Goal: Task Accomplishment & Management: Manage account settings

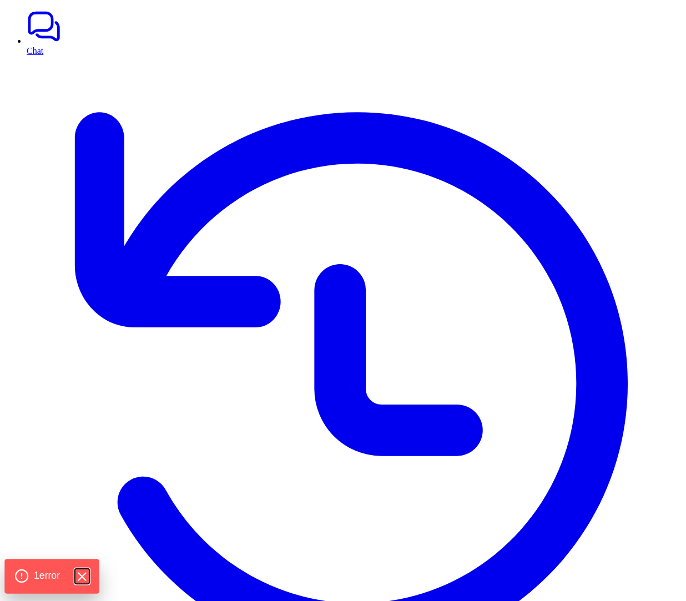
click at [87, 573] on icon "Hide Errors" at bounding box center [81, 577] width 14 height 14
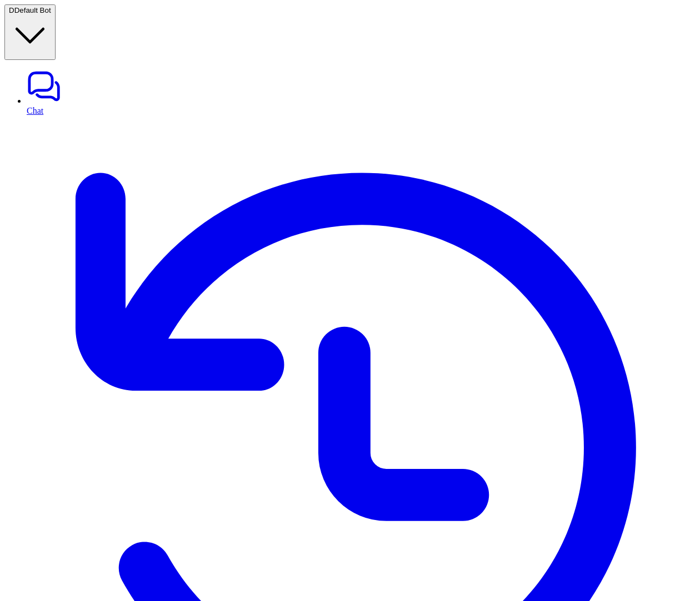
type textarea "**********"
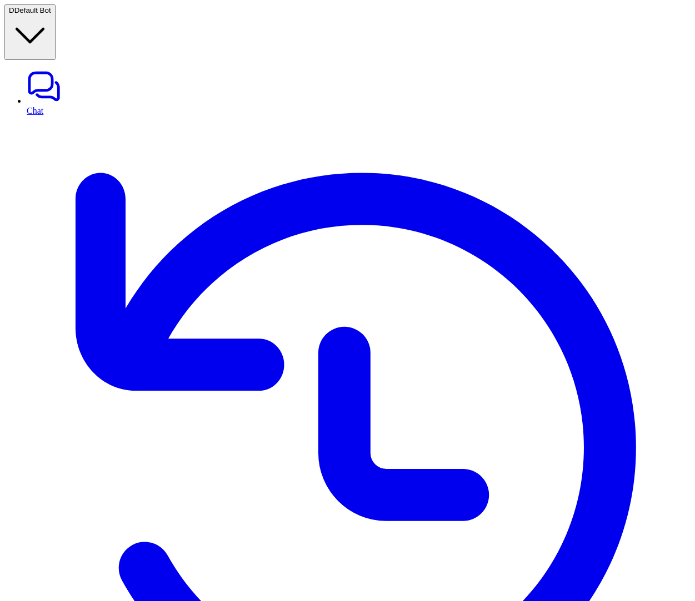
copy p "**********"
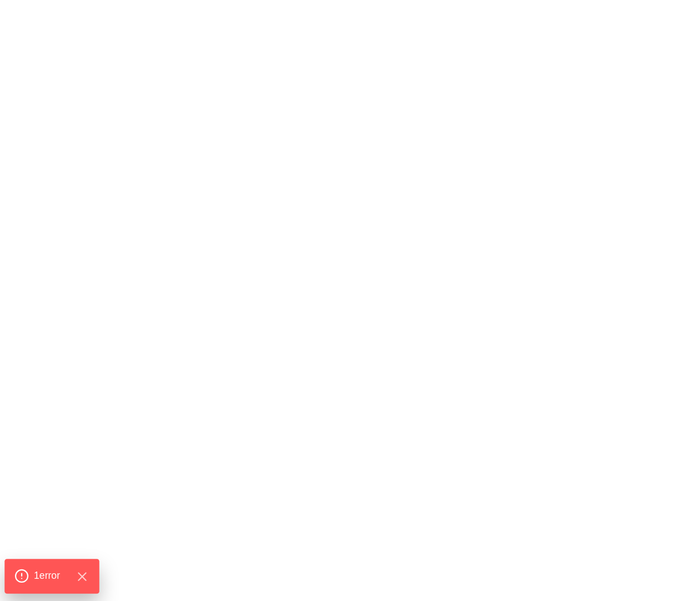
click at [31, 572] on div "1 error" at bounding box center [51, 576] width 75 height 15
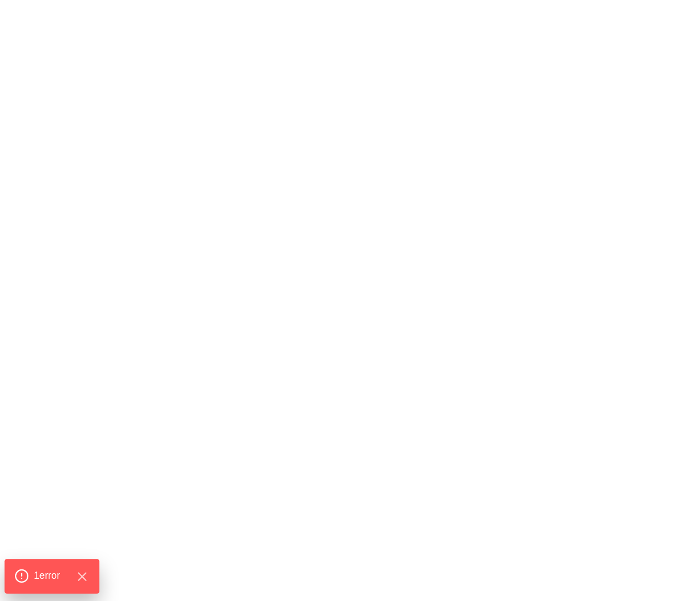
click at [46, 568] on div "1 error" at bounding box center [51, 576] width 94 height 34
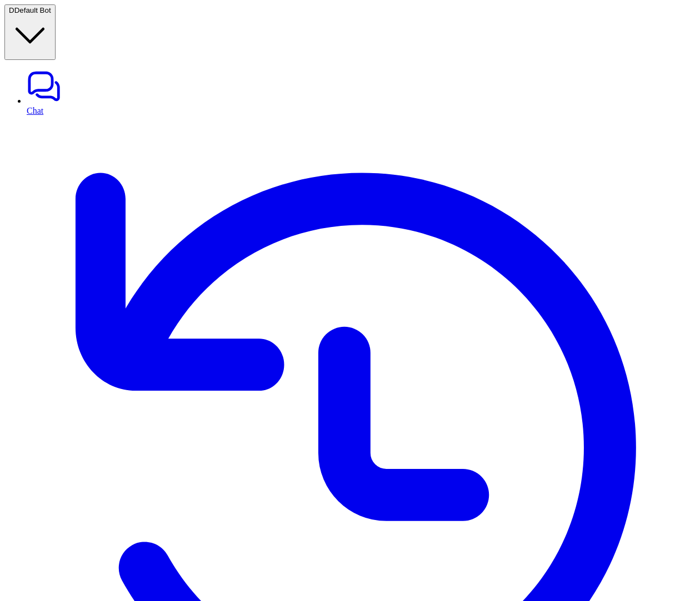
copy p "freshdesk_create_ticket"
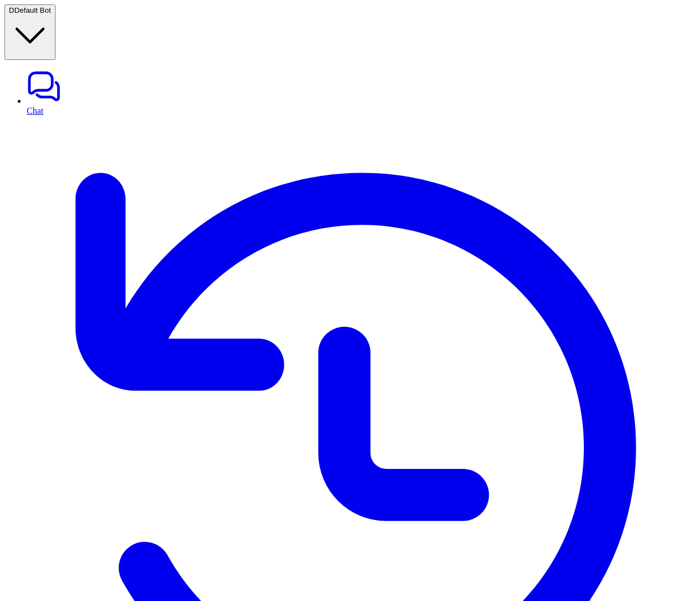
drag, startPoint x: 429, startPoint y: 222, endPoint x: 155, endPoint y: 102, distance: 298.7
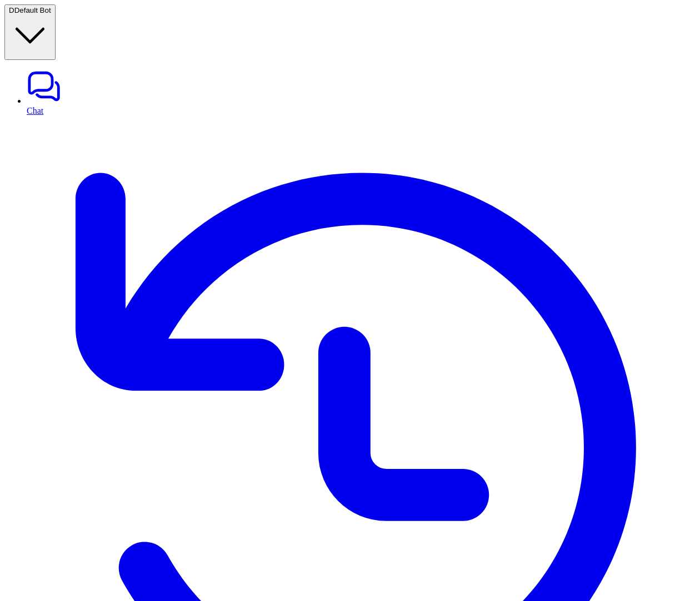
drag, startPoint x: 441, startPoint y: 227, endPoint x: 170, endPoint y: 40, distance: 329.3
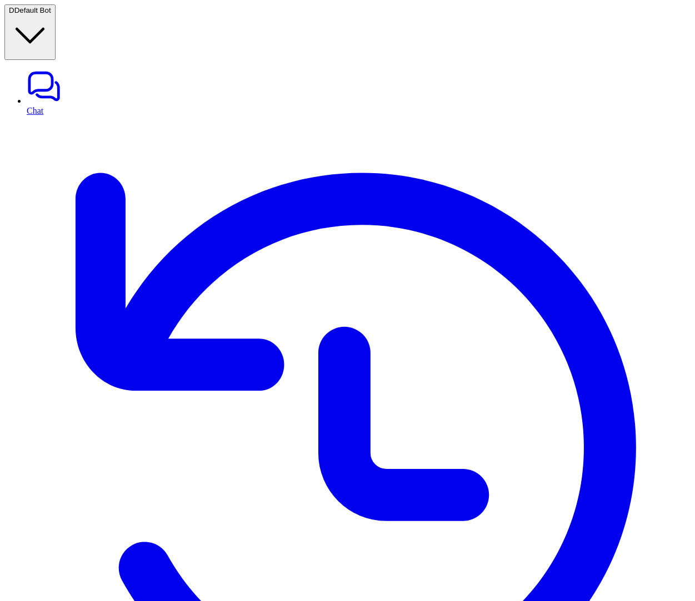
copy p "**********"
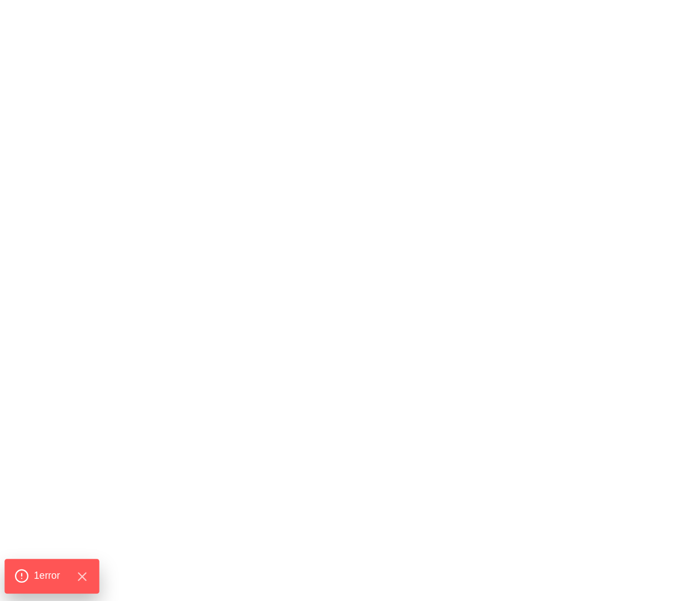
click at [38, 576] on span "1 error" at bounding box center [47, 576] width 26 height 14
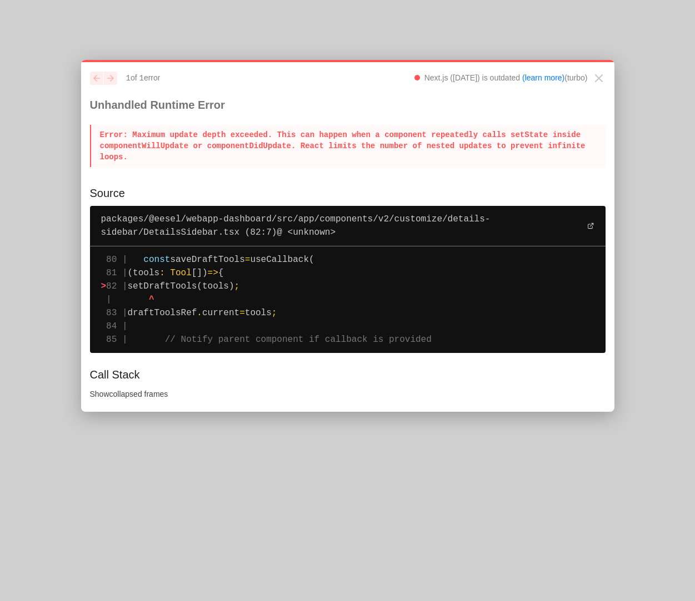
click at [210, 292] on span "setDraftTools(tools)" at bounding box center [181, 287] width 107 height 10
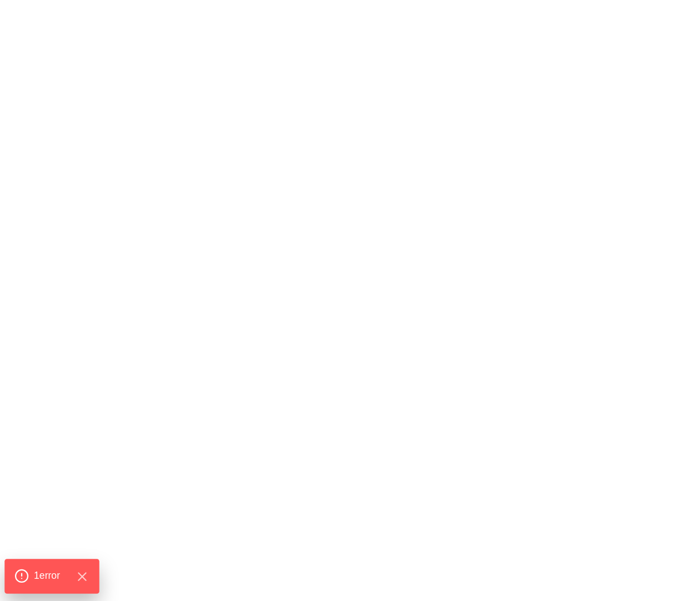
click at [33, 570] on div "1 error" at bounding box center [51, 576] width 75 height 15
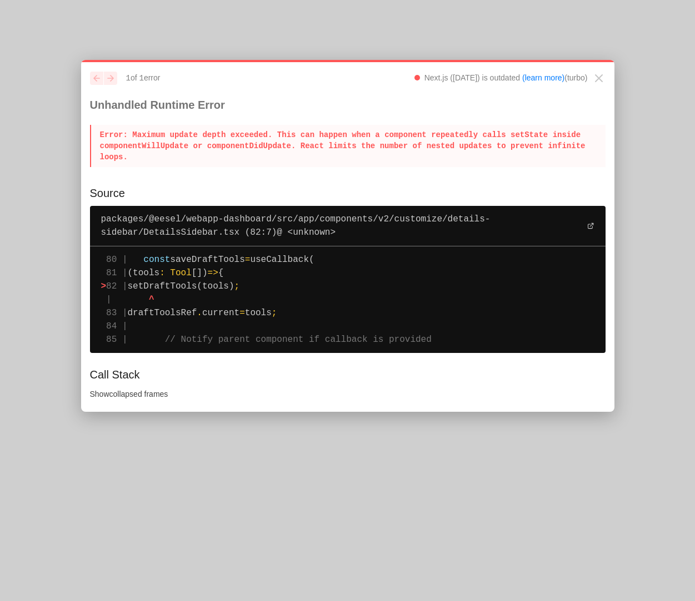
drag, startPoint x: 170, startPoint y: 159, endPoint x: 102, endPoint y: 133, distance: 72.6
click at [102, 133] on p "Error : Maximum update depth exceeded. This can happen when a component repeate…" at bounding box center [347, 146] width 515 height 42
click at [103, 126] on p "Error : Maximum update depth exceeded. This can happen when a component repeate…" at bounding box center [347, 146] width 515 height 42
drag, startPoint x: 103, startPoint y: 126, endPoint x: 365, endPoint y: 365, distance: 355.4
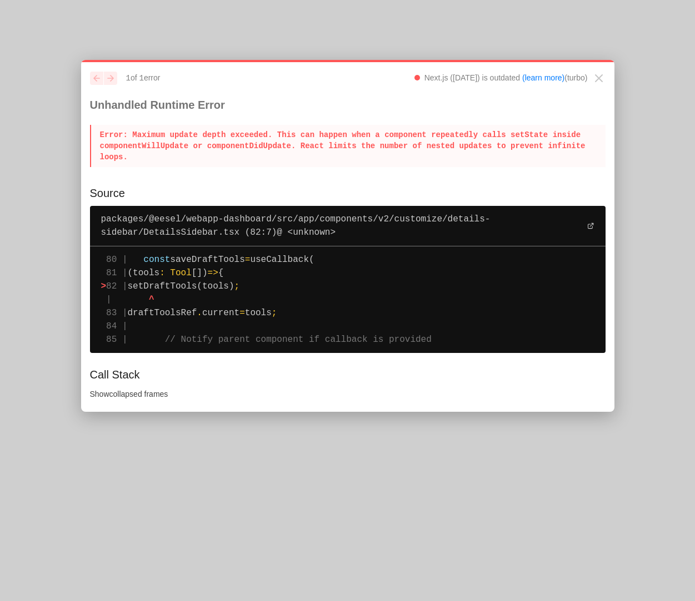
click at [365, 365] on div "previous next 1 of 1 error Next.js ([DATE]) is outdated (learn more) (turbo) Un…" at bounding box center [347, 236] width 533 height 352
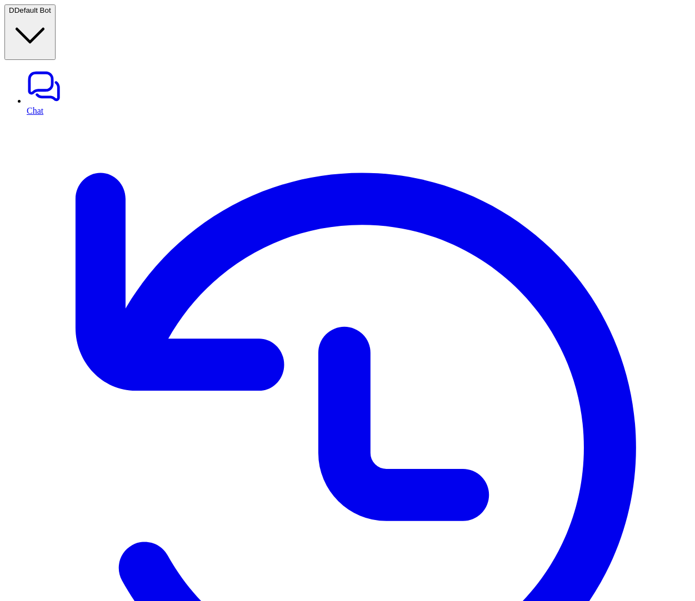
scroll to position [12, 0]
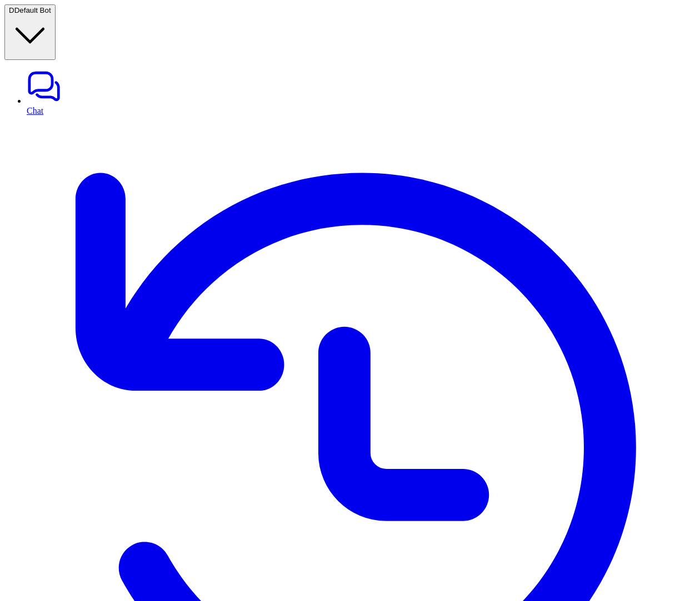
copy p "zendesk_tag_ticket"
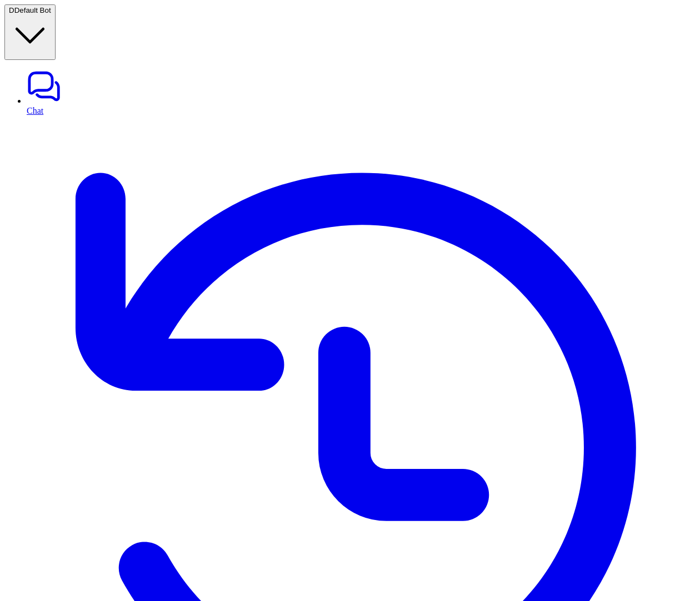
copy p "zendesk_tag_ticket"
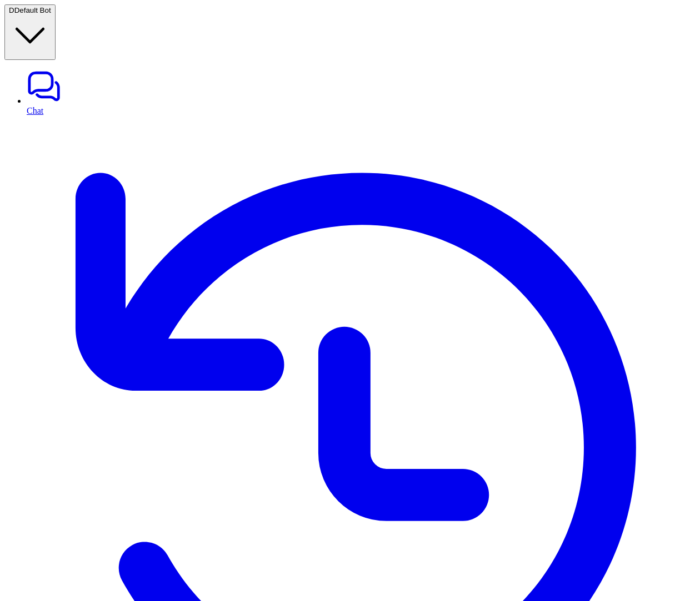
scroll to position [0, 21]
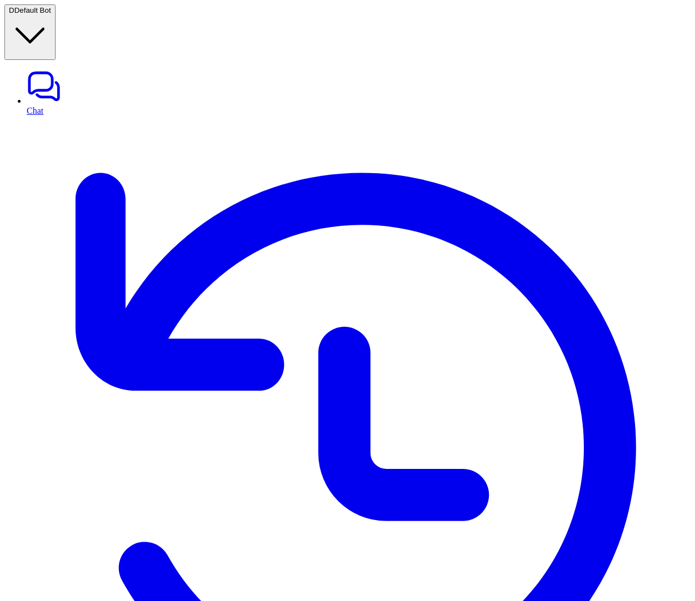
scroll to position [7, 0]
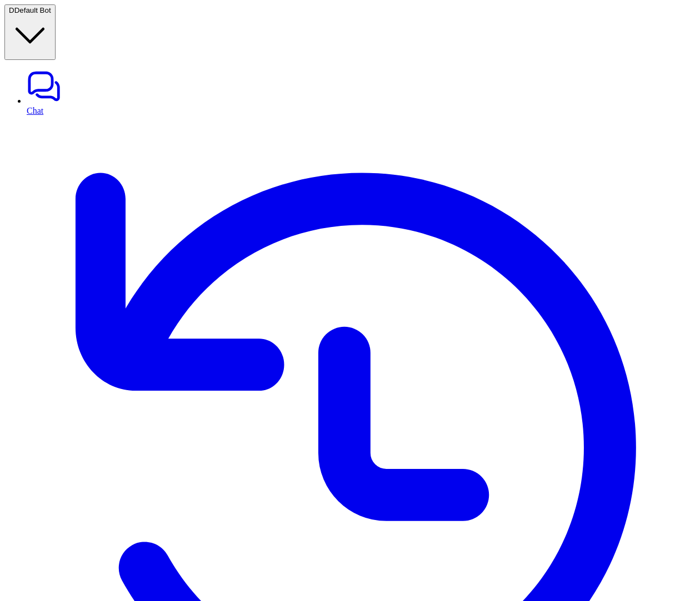
drag, startPoint x: 534, startPoint y: 235, endPoint x: 628, endPoint y: 238, distance: 93.9
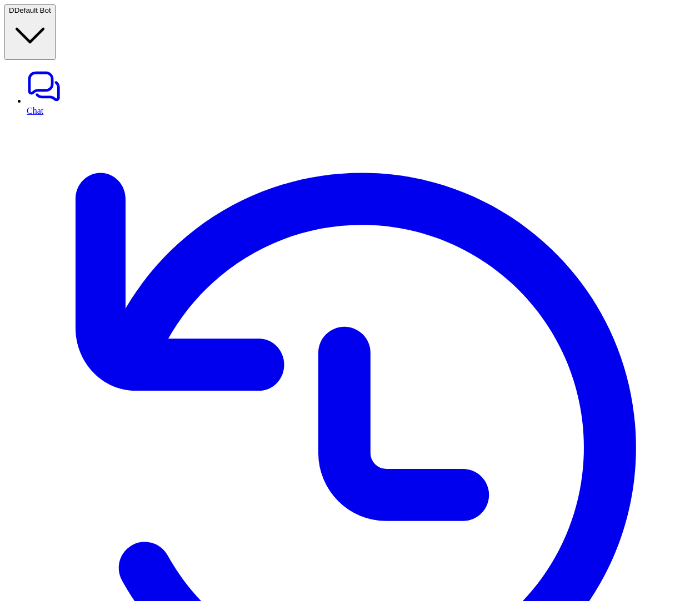
copy p "zendesk_get_organization_for_email"
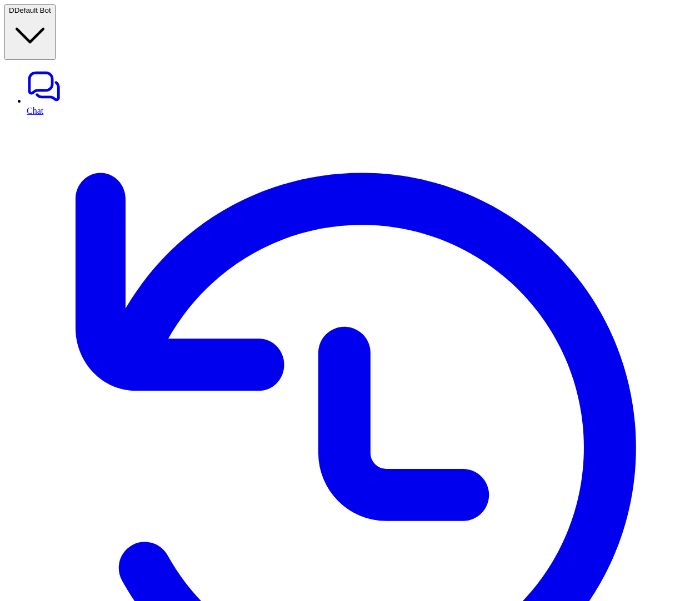
scroll to position [34, 0]
copy div "**********"
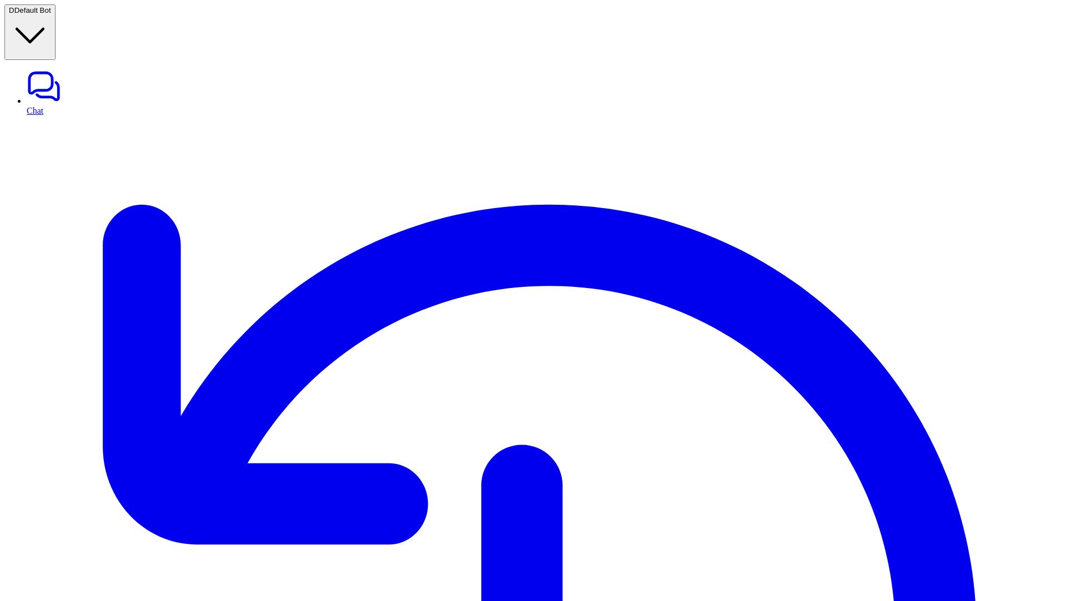
drag, startPoint x: 590, startPoint y: 320, endPoint x: 604, endPoint y: 316, distance: 13.9
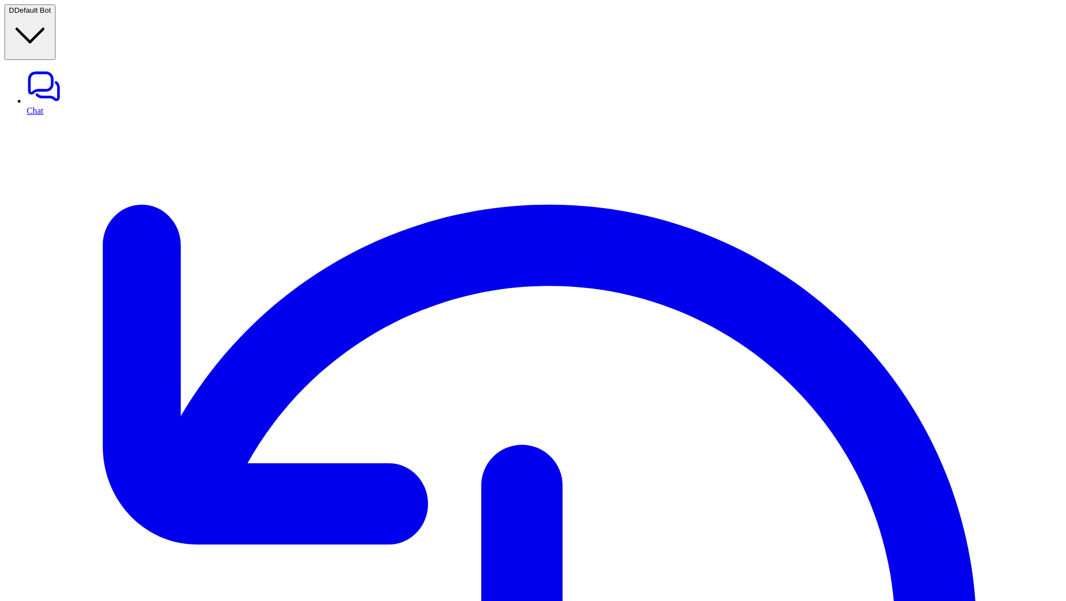
scroll to position [7, 0]
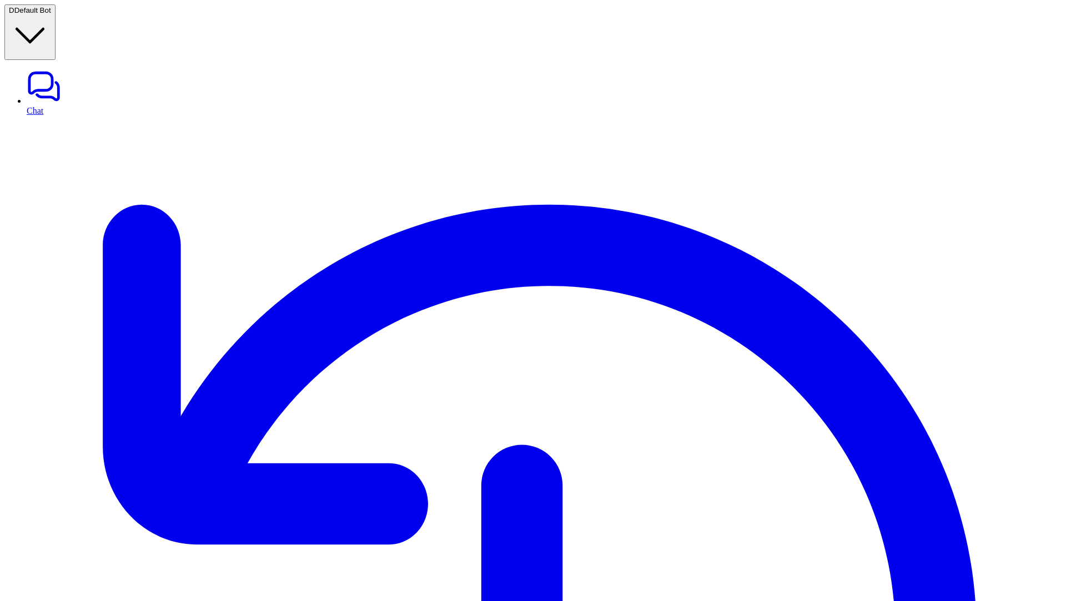
scroll to position [11, 0]
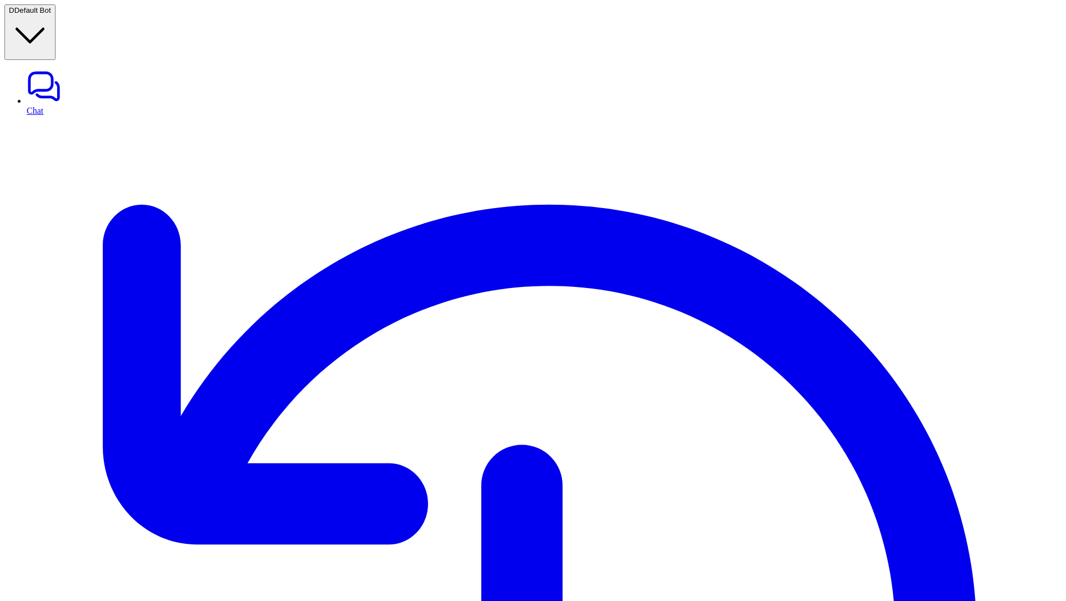
drag, startPoint x: 605, startPoint y: 318, endPoint x: 614, endPoint y: 311, distance: 11.9
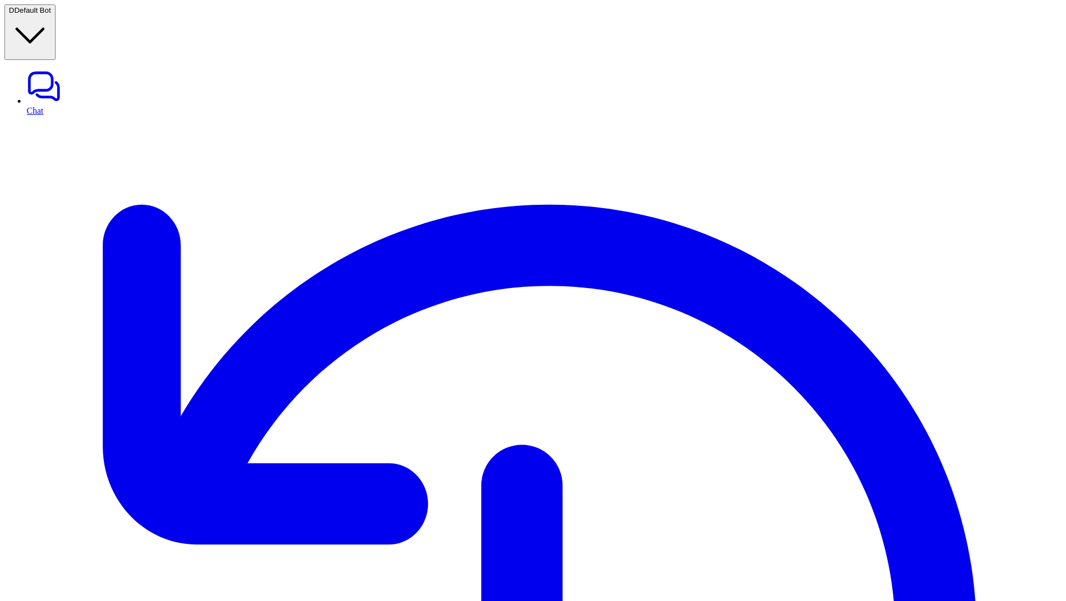
drag, startPoint x: 606, startPoint y: 326, endPoint x: 726, endPoint y: 209, distance: 167.3
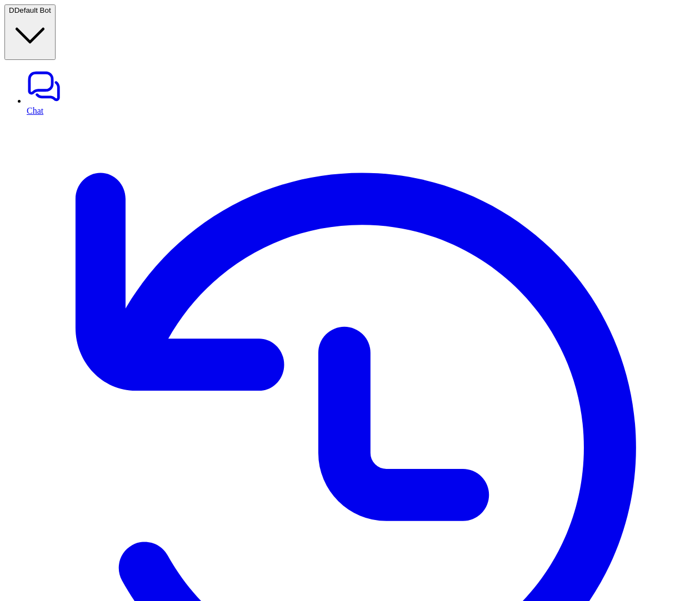
drag, startPoint x: 405, startPoint y: 320, endPoint x: 525, endPoint y: 199, distance: 170.4
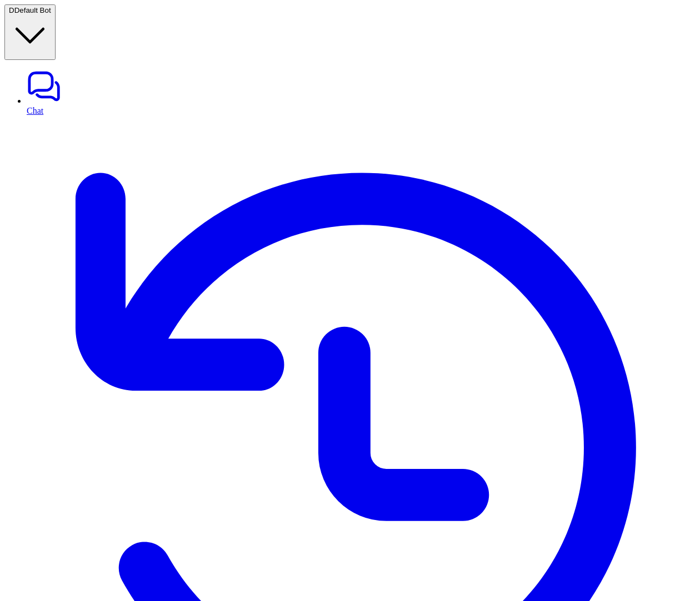
scroll to position [0, 27]
